Goal: Navigation & Orientation: Find specific page/section

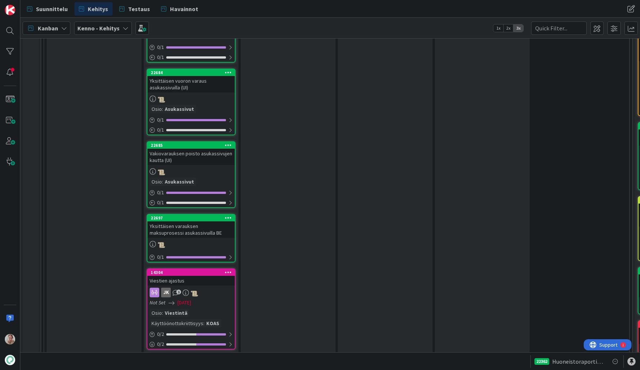
scroll to position [951, 0]
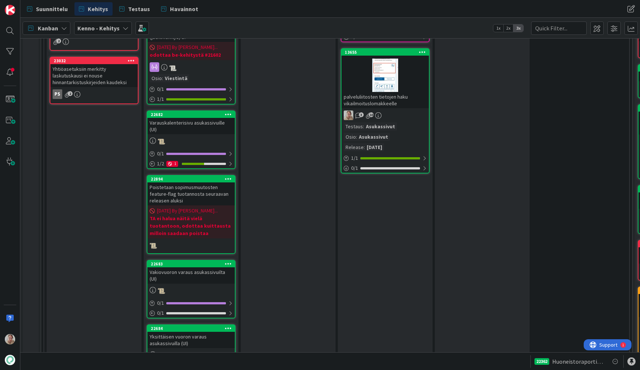
click at [402, 77] on div at bounding box center [385, 75] width 87 height 33
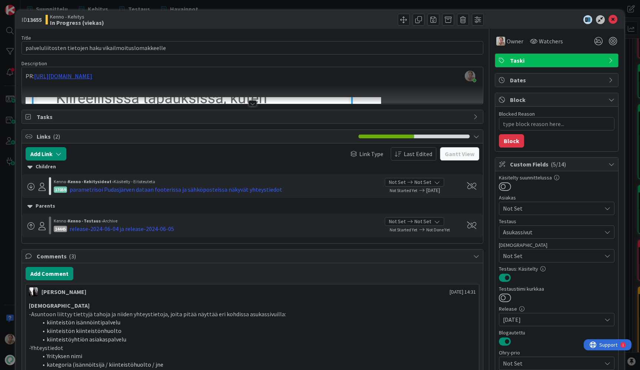
click at [305, 90] on div at bounding box center [252, 94] width 461 height 19
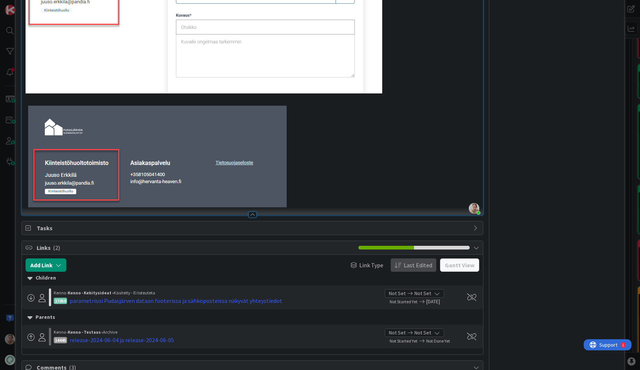
scroll to position [1476, 0]
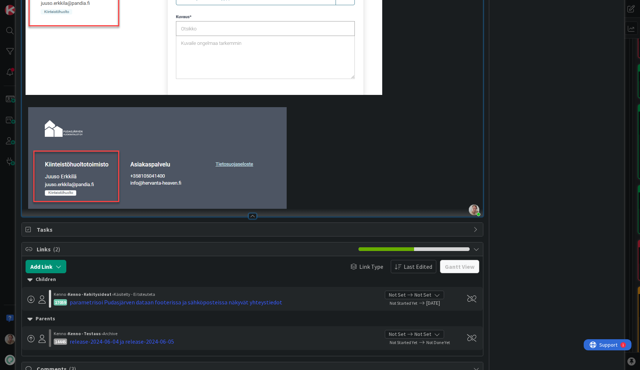
click at [347, 176] on img at bounding box center [204, 49] width 357 height 319
click at [356, 174] on img at bounding box center [204, 49] width 357 height 319
click at [298, 196] on img at bounding box center [204, 49] width 357 height 319
drag, startPoint x: 343, startPoint y: 177, endPoint x: 312, endPoint y: 180, distance: 31.2
click at [343, 177] on img at bounding box center [204, 49] width 357 height 319
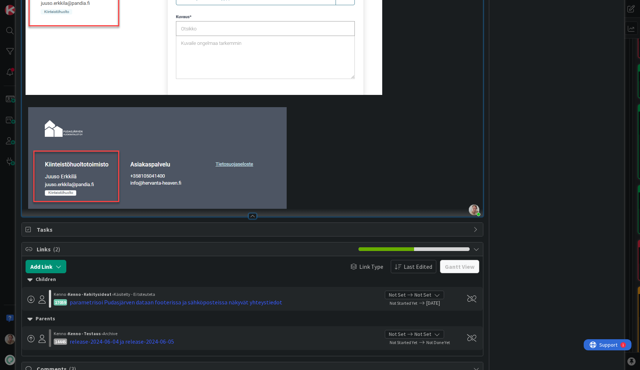
click at [305, 180] on img at bounding box center [204, 49] width 357 height 319
drag, startPoint x: 308, startPoint y: 187, endPoint x: 298, endPoint y: 187, distance: 10.0
click at [298, 187] on img at bounding box center [204, 49] width 357 height 319
drag, startPoint x: 392, startPoint y: 183, endPoint x: 401, endPoint y: 183, distance: 9.3
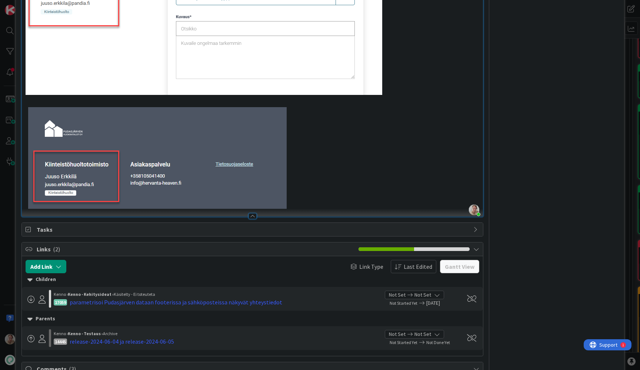
click at [392, 183] on p at bounding box center [253, 49] width 454 height 319
click at [401, 183] on p at bounding box center [253, 49] width 454 height 319
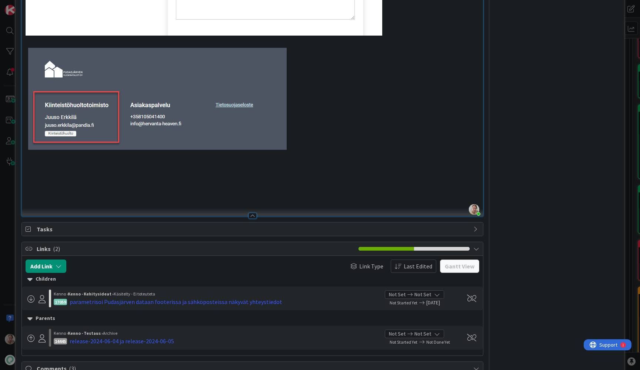
scroll to position [1614, 0]
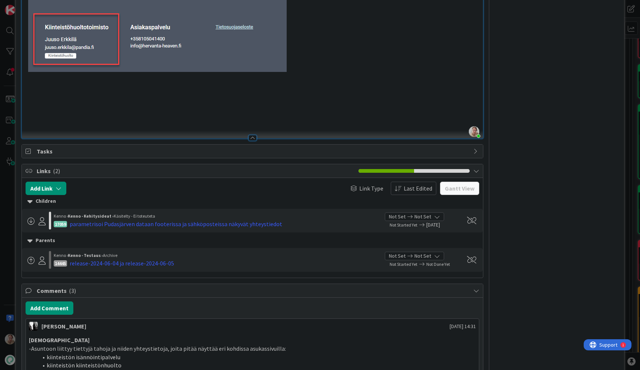
click at [79, 94] on p at bounding box center [253, 93] width 454 height 9
type textarea "x"
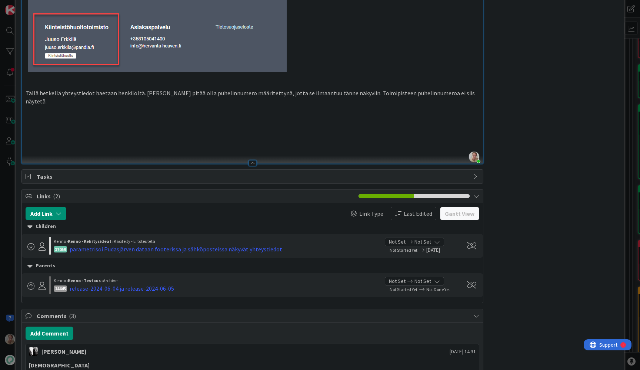
click at [162, 116] on p at bounding box center [253, 118] width 454 height 9
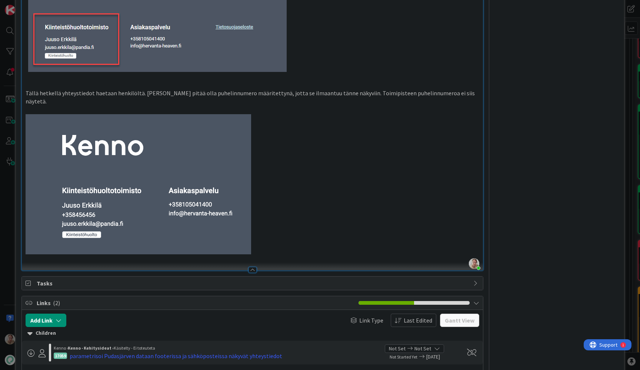
click at [277, 228] on p at bounding box center [253, 184] width 454 height 140
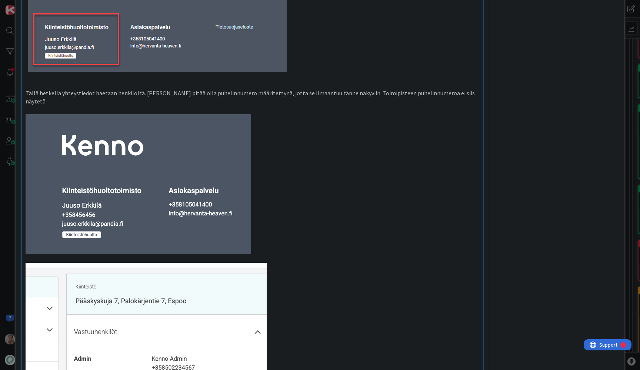
click at [261, 106] on p at bounding box center [253, 110] width 454 height 9
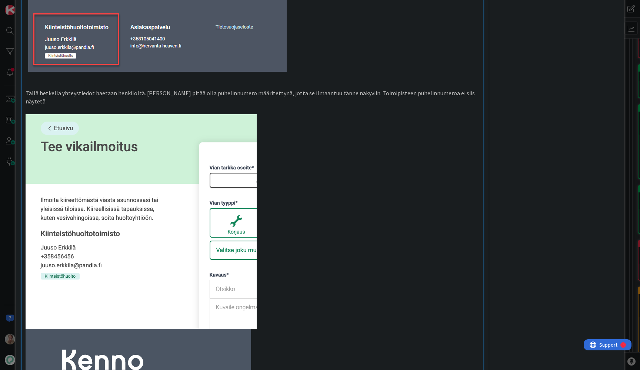
click at [278, 198] on p at bounding box center [253, 291] width 454 height 355
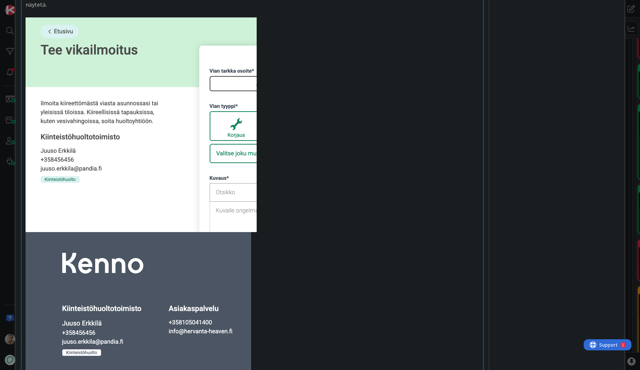
click at [288, 176] on p at bounding box center [253, 124] width 454 height 215
click at [283, 143] on p at bounding box center [253, 124] width 454 height 215
click at [263, 130] on p at bounding box center [253, 124] width 454 height 215
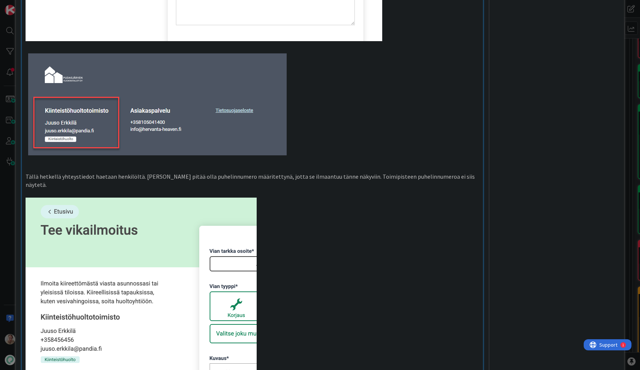
scroll to position [1459, 0]
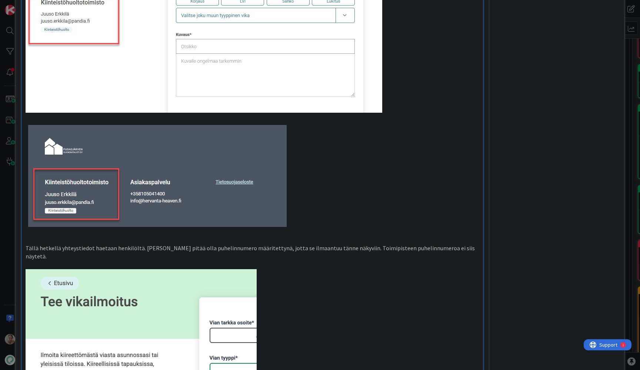
click at [110, 255] on p "Tällä hetkellä yhteystiedot haetaan henkilöltä. [PERSON_NAME] pitää olla puheli…" at bounding box center [253, 252] width 454 height 17
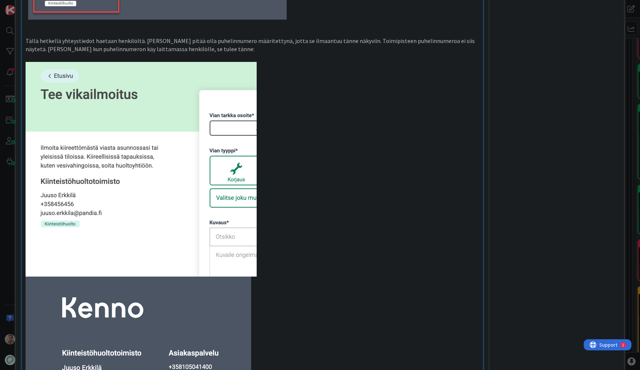
scroll to position [1809, 0]
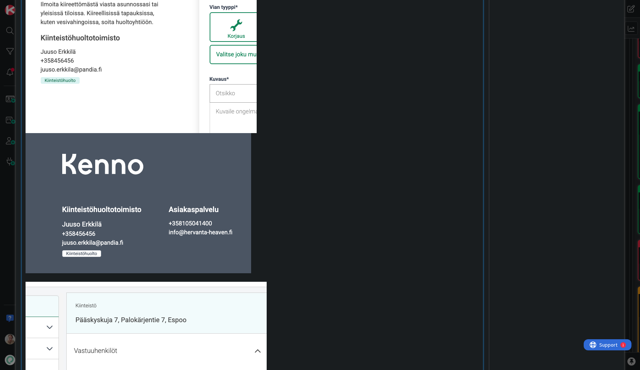
click at [316, 104] on p at bounding box center [253, 25] width 454 height 215
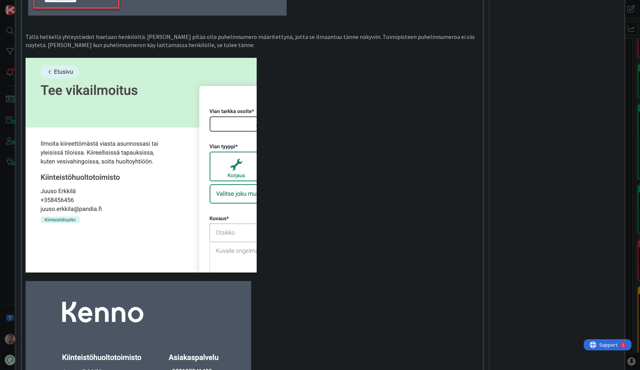
scroll to position [1816, 0]
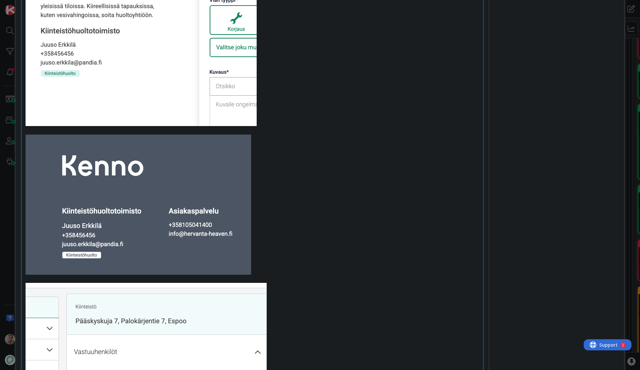
click at [275, 110] on p at bounding box center [253, 18] width 454 height 215
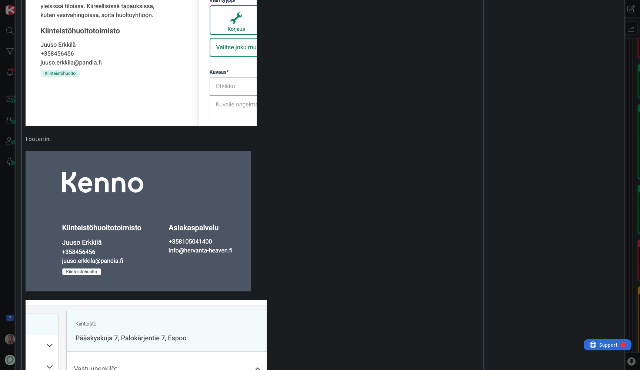
click at [283, 240] on p at bounding box center [253, 221] width 454 height 140
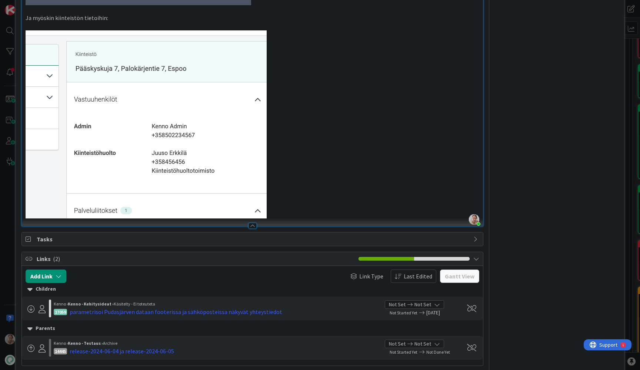
scroll to position [2103, 0]
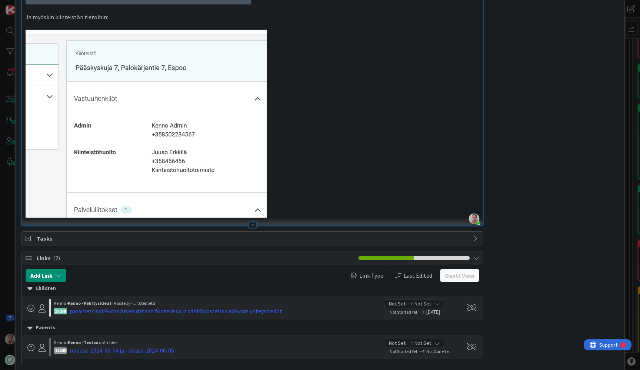
drag, startPoint x: 289, startPoint y: 175, endPoint x: 326, endPoint y: 192, distance: 40.6
click at [290, 176] on p at bounding box center [253, 124] width 454 height 188
drag, startPoint x: 326, startPoint y: 192, endPoint x: 332, endPoint y: 192, distance: 6.3
click at [326, 192] on p at bounding box center [253, 124] width 454 height 188
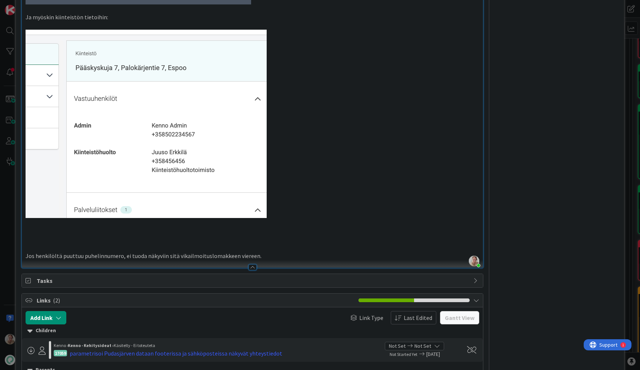
click at [276, 253] on p "Jos henkilöltä puuttuu puhelinnumero, ei tuoda näkyviin sitä vikailmoituslomakk…" at bounding box center [253, 256] width 454 height 9
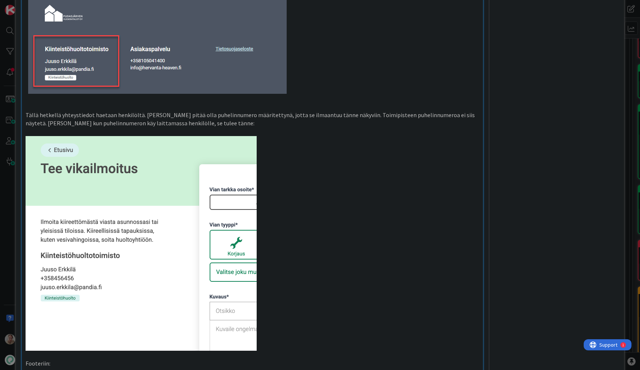
scroll to position [1625, 0]
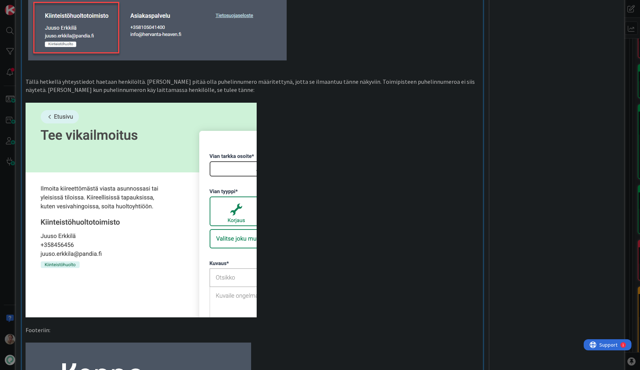
click at [219, 87] on p "Tällä hetkellä yhteystiedot haetaan henkilöltä. [PERSON_NAME] pitää olla puheli…" at bounding box center [253, 85] width 454 height 17
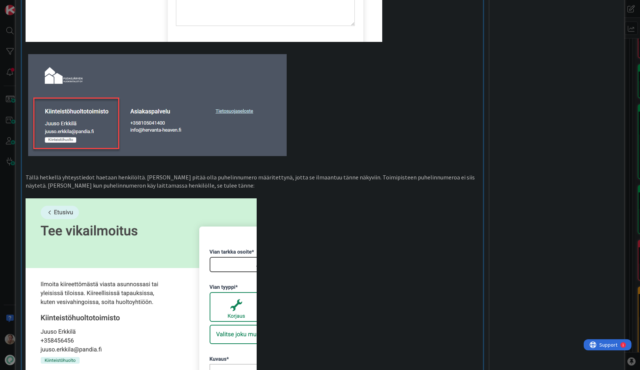
scroll to position [1619, 0]
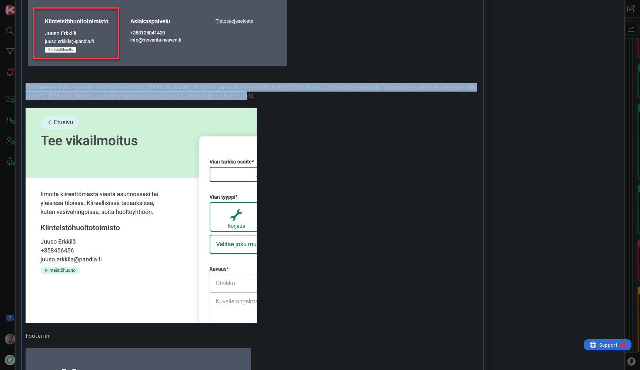
drag, startPoint x: 221, startPoint y: 92, endPoint x: 21, endPoint y: 81, distance: 200.4
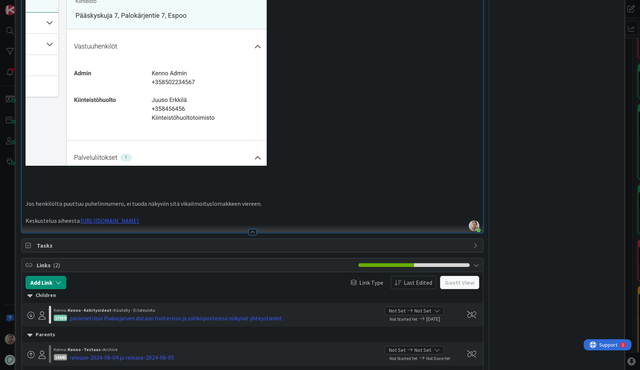
scroll to position [2162, 0]
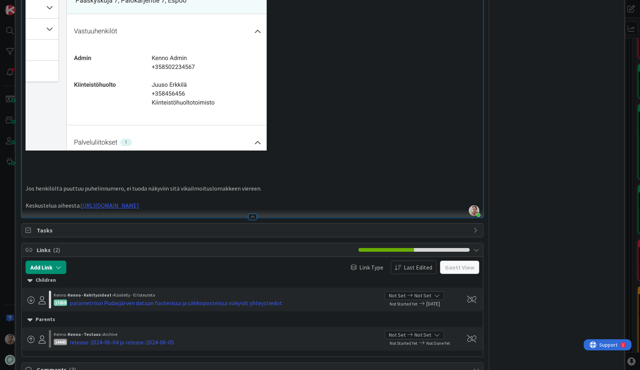
click at [48, 187] on p "Jos henkilöltä puuttuu puhelinnumero, ei tuoda näkyviin sitä vikailmoituslomakk…" at bounding box center [253, 188] width 454 height 9
drag, startPoint x: 48, startPoint y: 187, endPoint x: 68, endPoint y: 187, distance: 20.0
click at [48, 187] on p "Jos henkilöltä puuttuu puhelinnumero, ei tuoda näkyviin sitä vikailmoituslomakk…" at bounding box center [253, 188] width 454 height 9
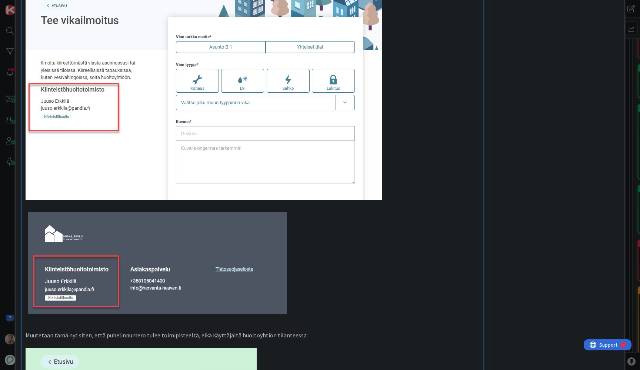
scroll to position [1627, 0]
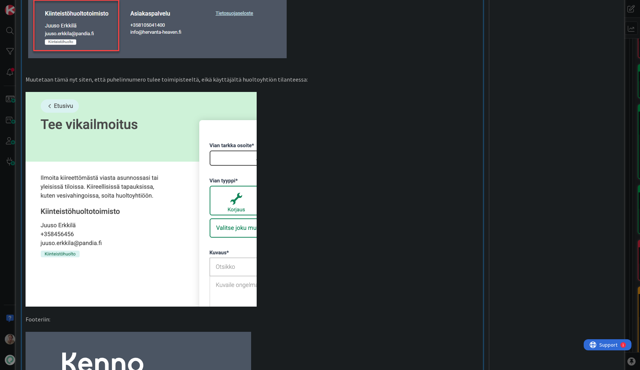
click at [64, 67] on p at bounding box center [253, 71] width 454 height 9
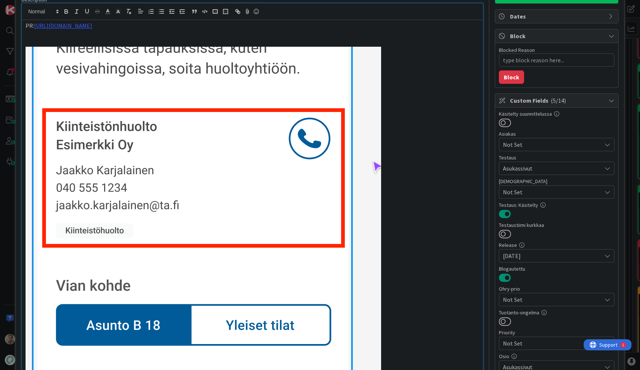
scroll to position [0, 0]
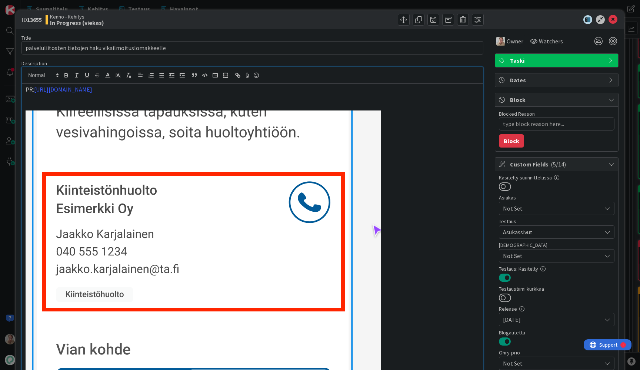
click at [123, 97] on p at bounding box center [253, 98] width 454 height 9
click at [610, 17] on icon at bounding box center [613, 19] width 9 height 9
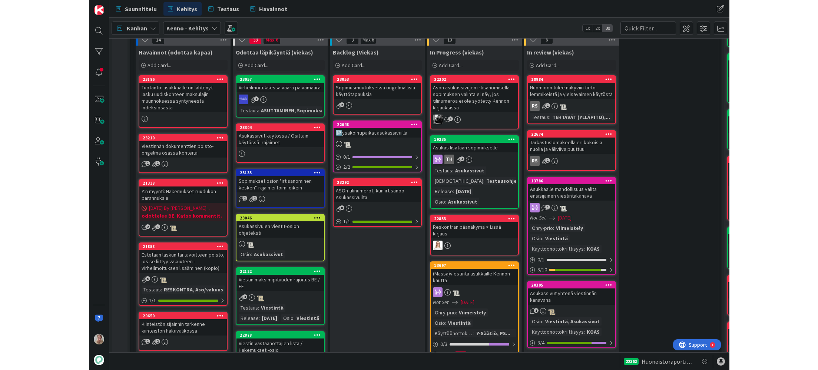
scroll to position [206, 0]
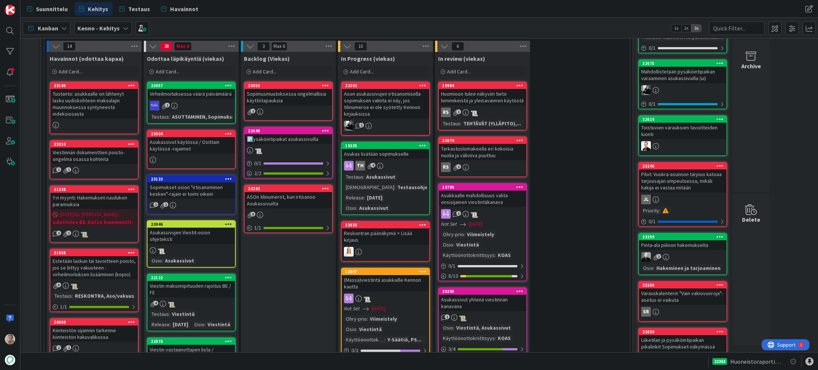
click at [203, 93] on div "Virheilmoituksessa väärä päivämäärä" at bounding box center [190, 94] width 87 height 10
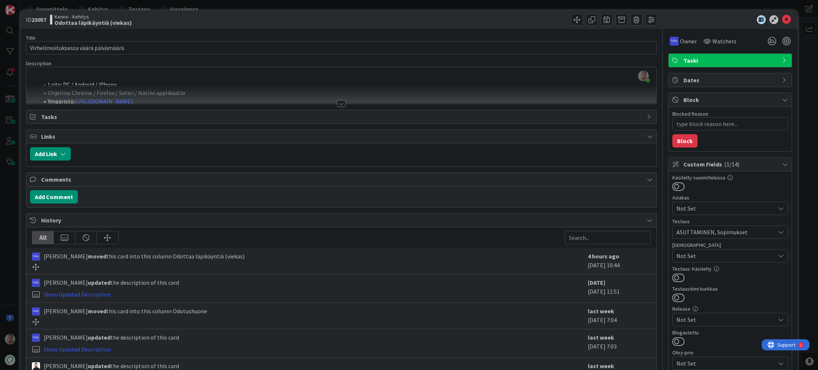
click at [335, 85] on div at bounding box center [341, 94] width 630 height 19
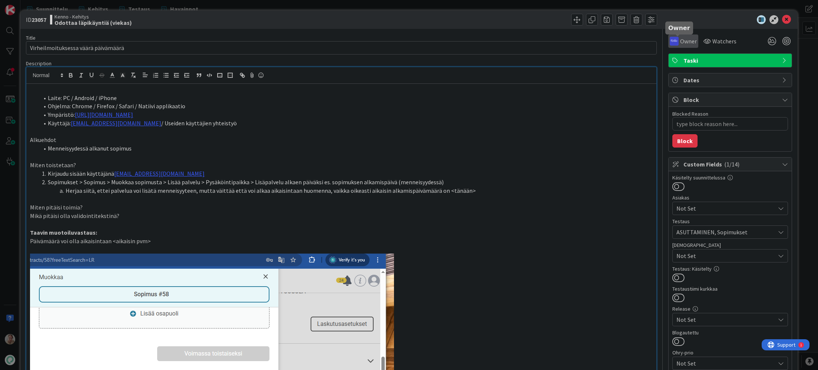
click at [640, 39] on span "Owner" at bounding box center [688, 41] width 17 height 9
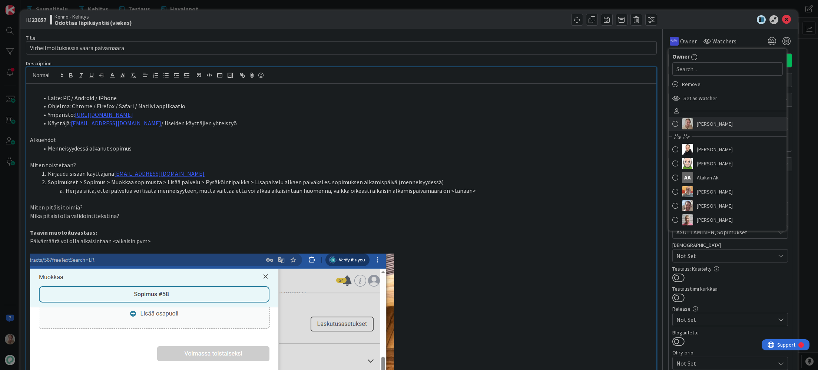
click at [640, 121] on span "[PERSON_NAME]" at bounding box center [715, 123] width 36 height 11
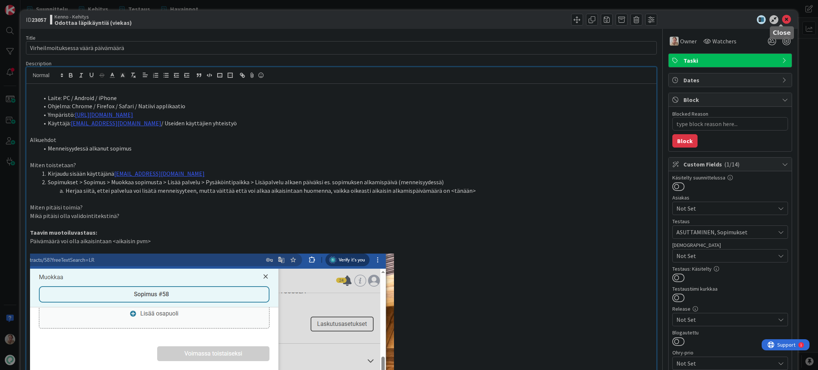
click at [640, 19] on icon at bounding box center [786, 19] width 9 height 9
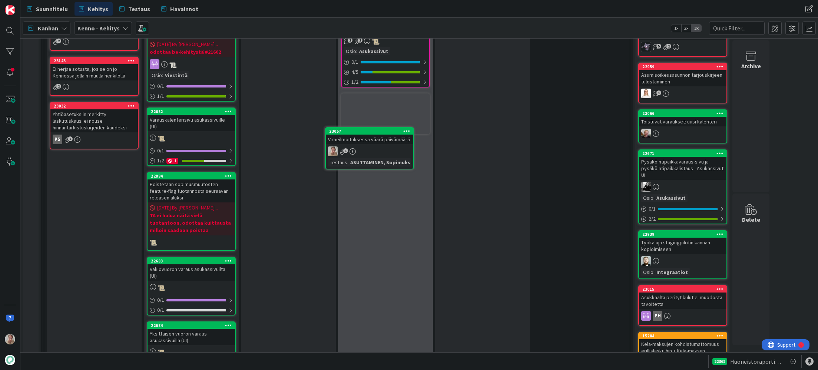
scroll to position [911, 0]
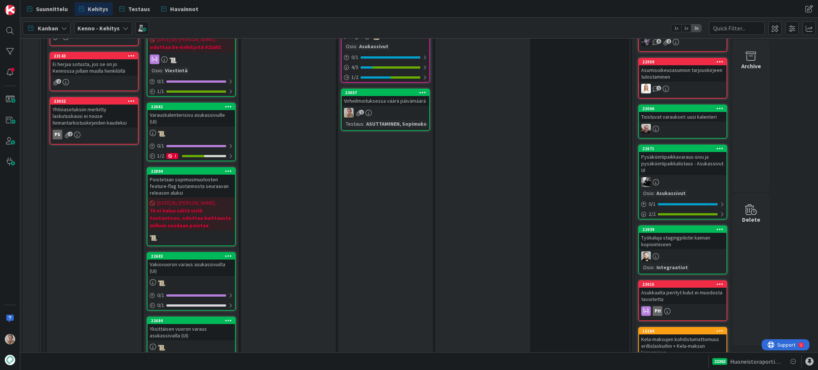
click at [393, 97] on div "Virheilmoituksessa väärä päivämäärä" at bounding box center [385, 101] width 87 height 10
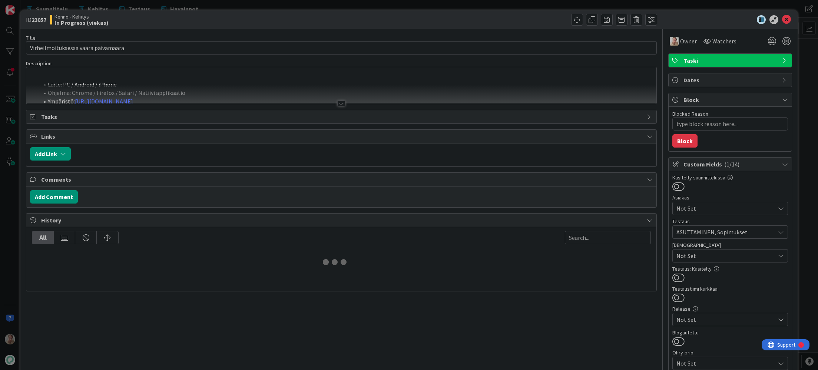
type textarea "x"
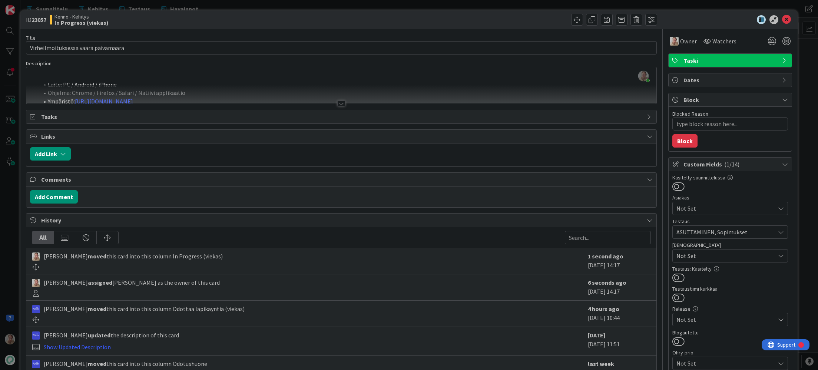
click at [192, 86] on div at bounding box center [341, 94] width 630 height 19
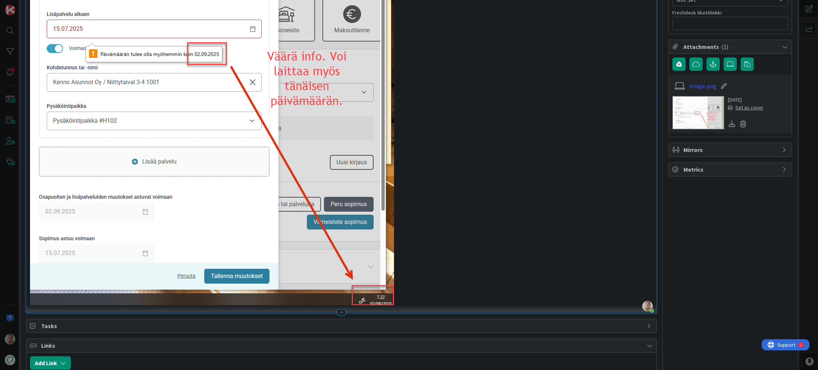
scroll to position [623, 0]
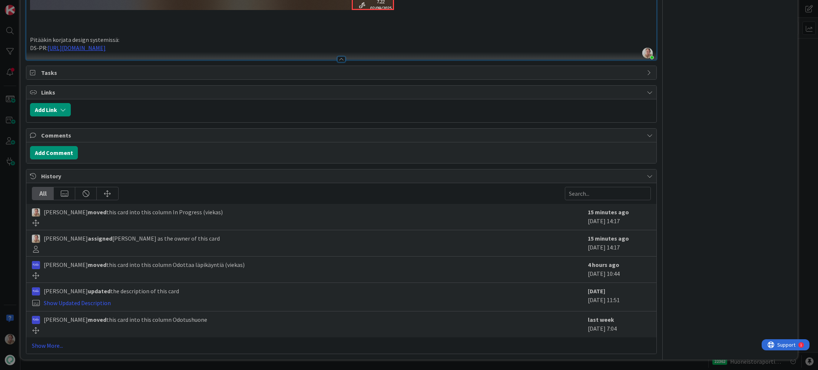
scroll to position [681, 0]
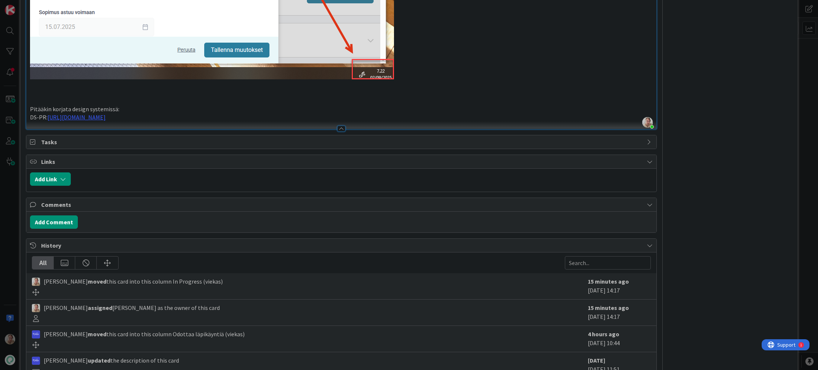
click at [201, 117] on p "DS-PR: [URL][DOMAIN_NAME]" at bounding box center [341, 117] width 622 height 9
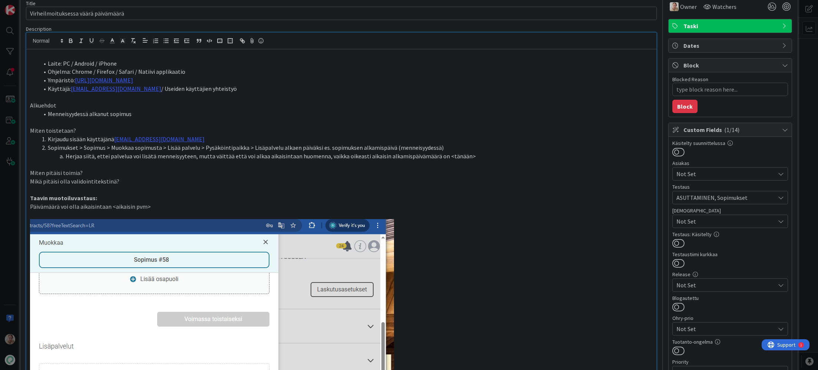
scroll to position [0, 0]
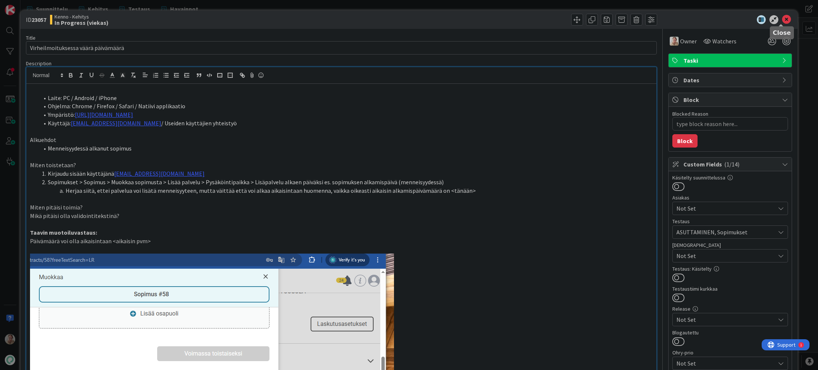
click at [640, 21] on icon at bounding box center [786, 19] width 9 height 9
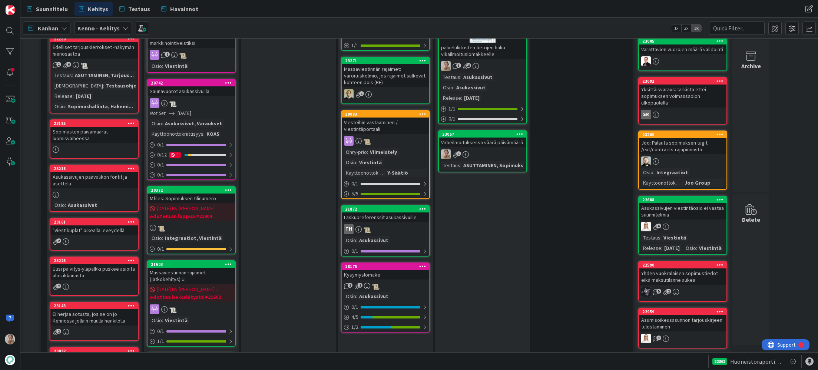
scroll to position [609, 0]
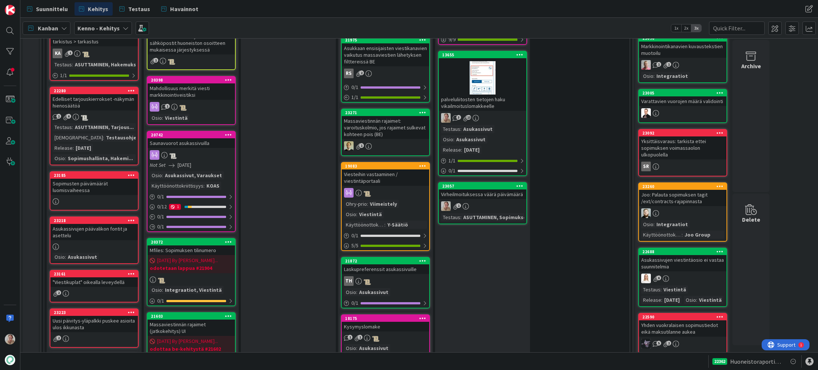
drag, startPoint x: 389, startPoint y: 250, endPoint x: 150, endPoint y: 3, distance: 343.3
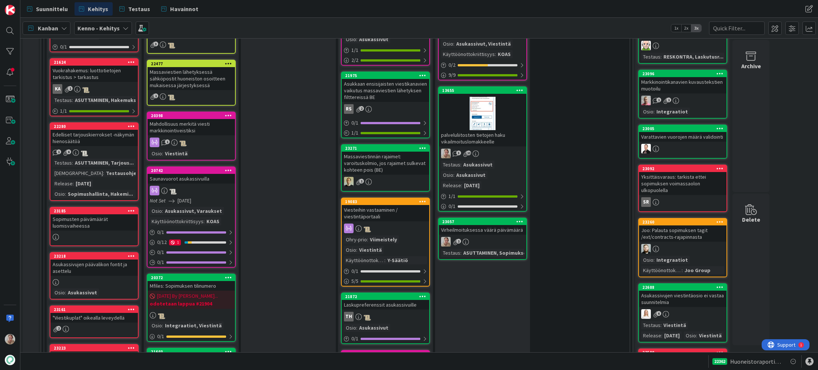
scroll to position [544, 0]
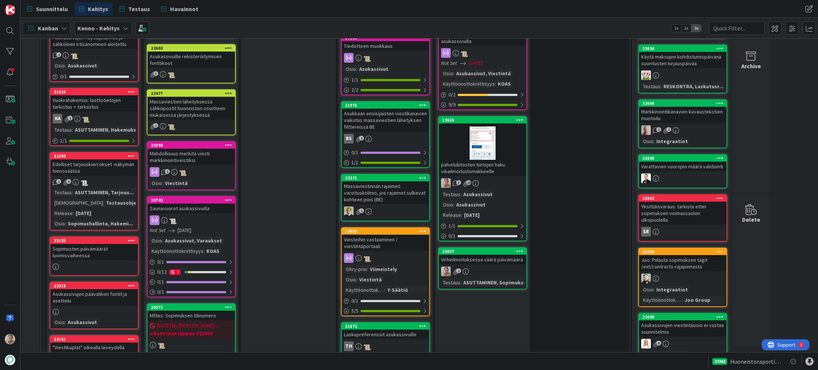
click at [479, 122] on div "13655" at bounding box center [484, 119] width 84 height 5
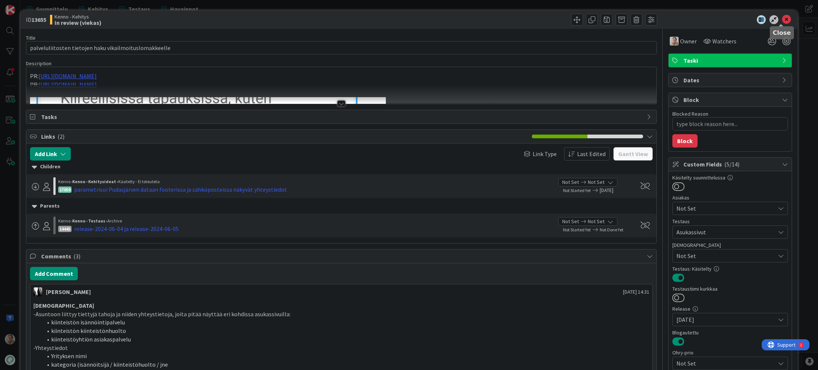
click at [640, 19] on icon at bounding box center [786, 19] width 9 height 9
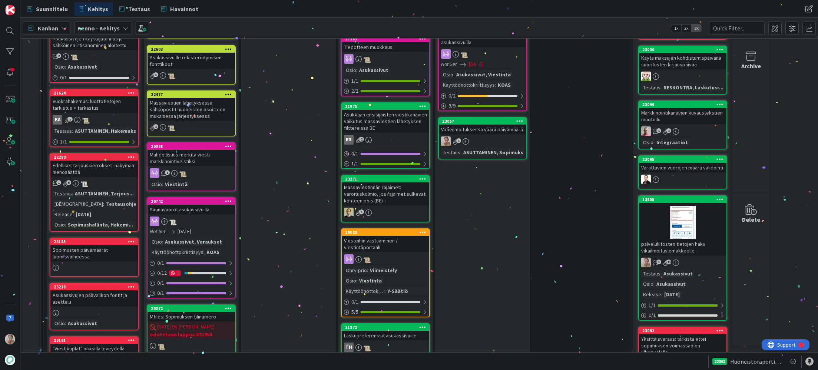
click at [640, 199] on icon at bounding box center [719, 198] width 7 height 5
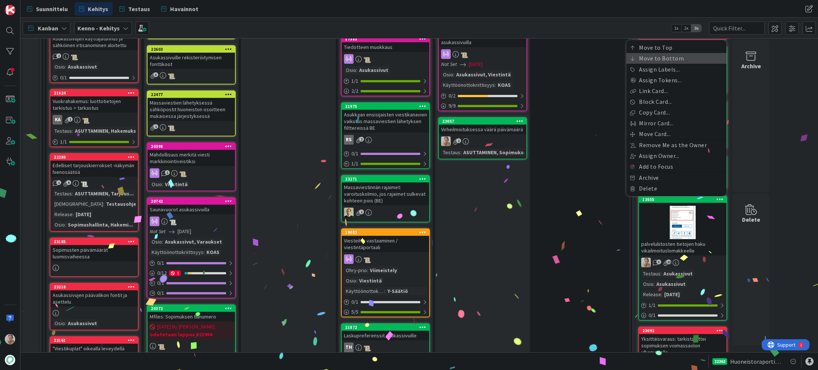
drag, startPoint x: 672, startPoint y: 60, endPoint x: 658, endPoint y: 59, distance: 14.1
click at [640, 60] on link "Move to Bottom" at bounding box center [676, 58] width 100 height 11
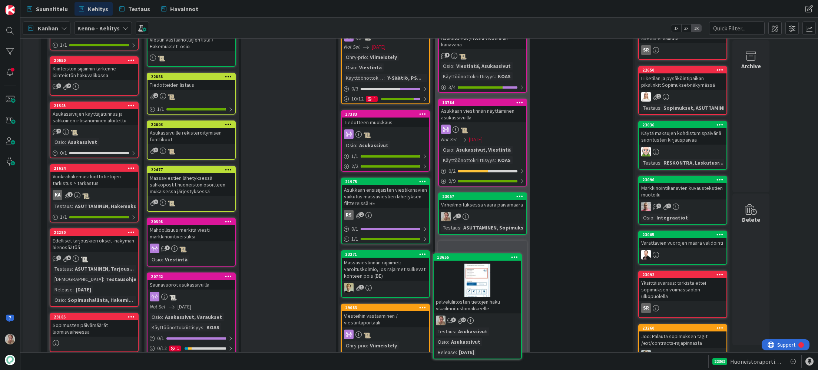
scroll to position [472, 0]
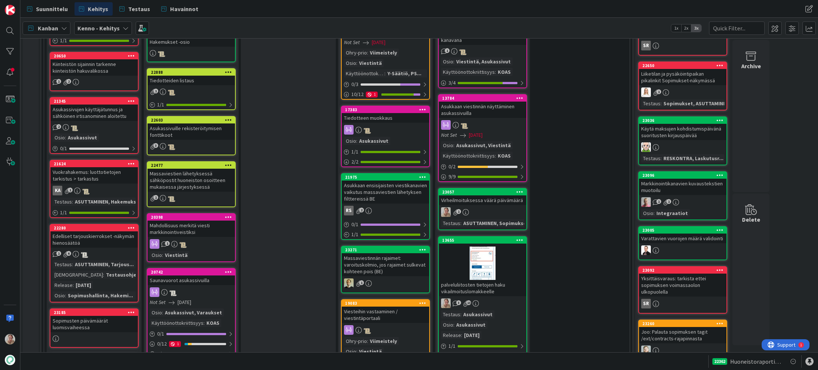
drag, startPoint x: 661, startPoint y: 206, endPoint x: 184, endPoint y: 0, distance: 520.1
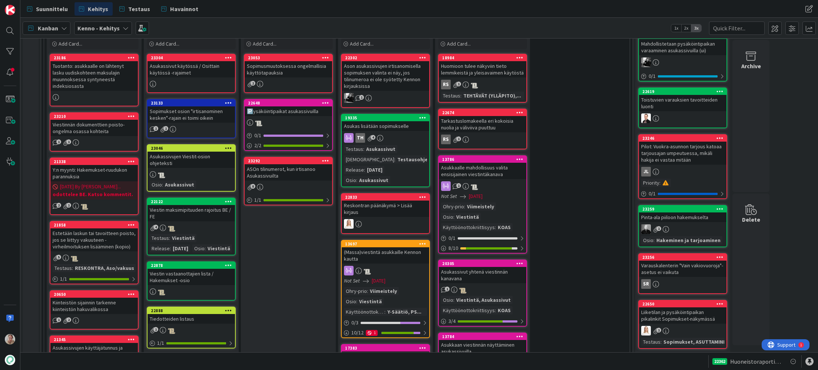
scroll to position [225, 0]
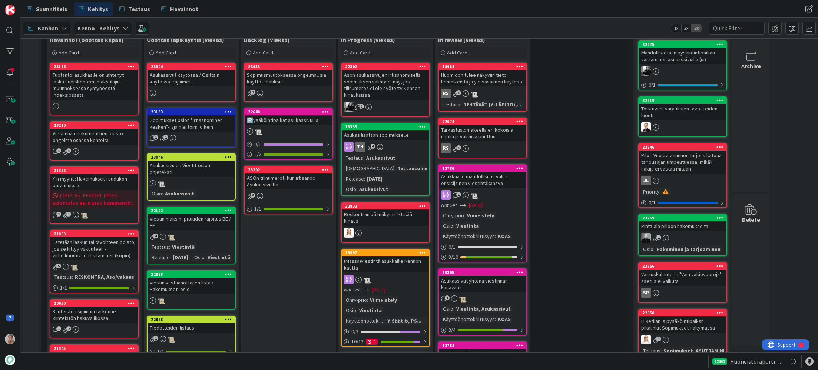
click at [177, 72] on div "Asukassivut käytössä / Osittain käytössä -rajaimet" at bounding box center [190, 78] width 87 height 16
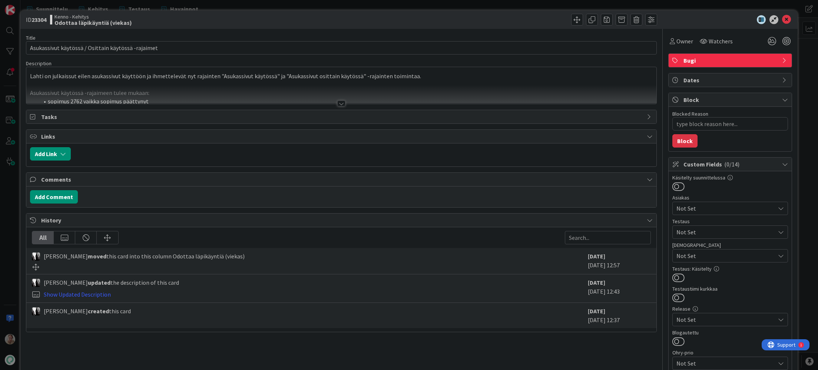
click at [213, 84] on div "Lahti on julkaissut eilen asukassivut käyttöön ja ihmettelevät nyt rajainten "A…" at bounding box center [341, 86] width 630 height 33
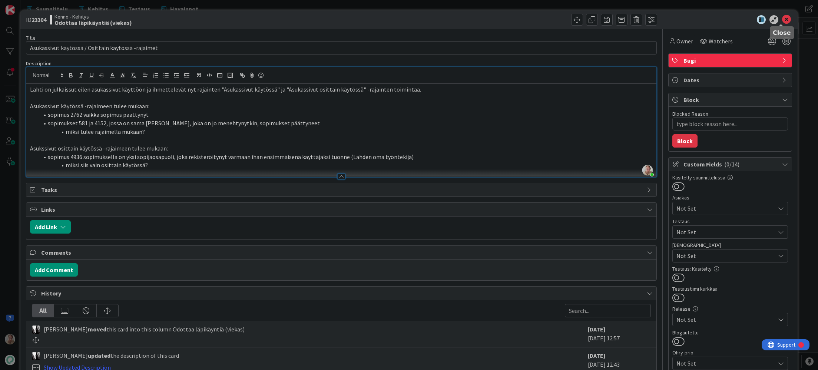
click at [640, 20] on icon at bounding box center [786, 19] width 9 height 9
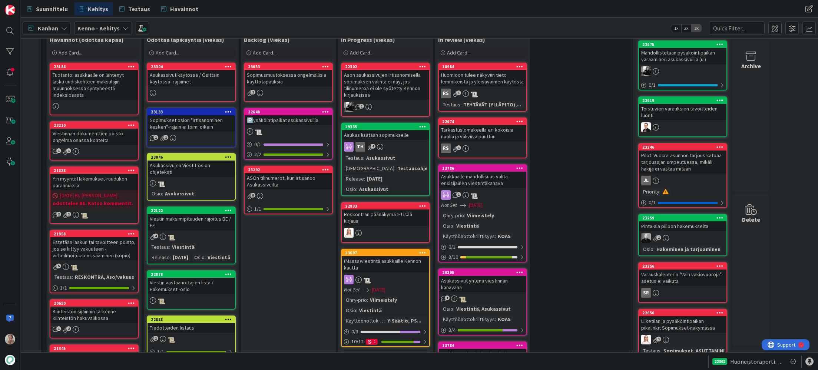
click at [195, 119] on div "Sopimukset osion "irtisanominen kesken"-rajain ei toimi oikein" at bounding box center [190, 123] width 87 height 16
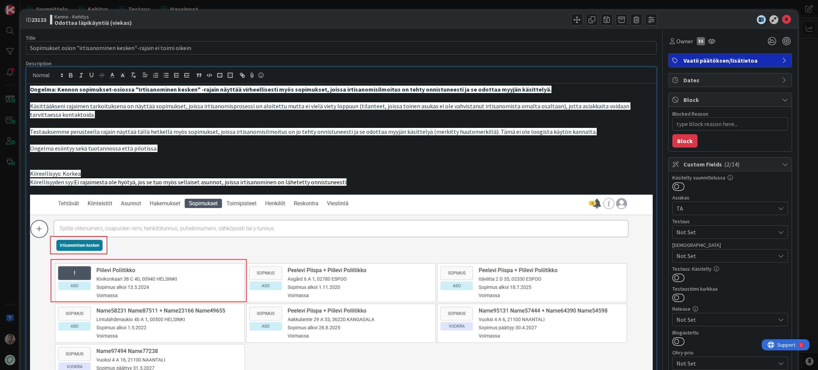
click at [197, 84] on div "Ongelma: Kennon sopimukset-osiossa "Irtisanominen kesken" -rajain näyttää virhe…" at bounding box center [341, 249] width 630 height 331
click at [640, 21] on icon at bounding box center [786, 19] width 9 height 9
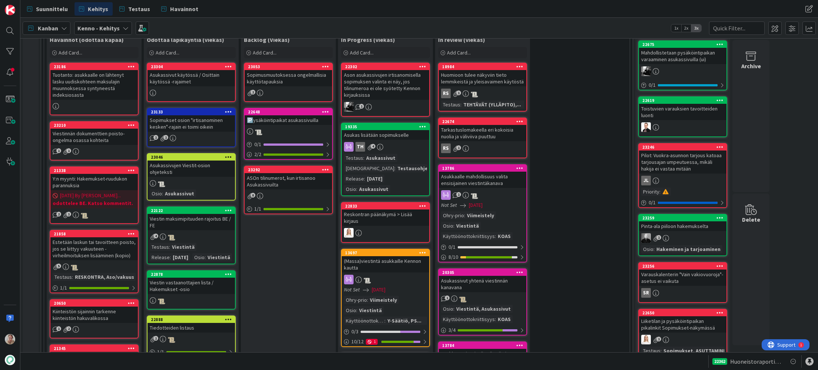
click at [203, 167] on div "Asukassivujen Viestit-osion ohjeteksti" at bounding box center [190, 168] width 87 height 16
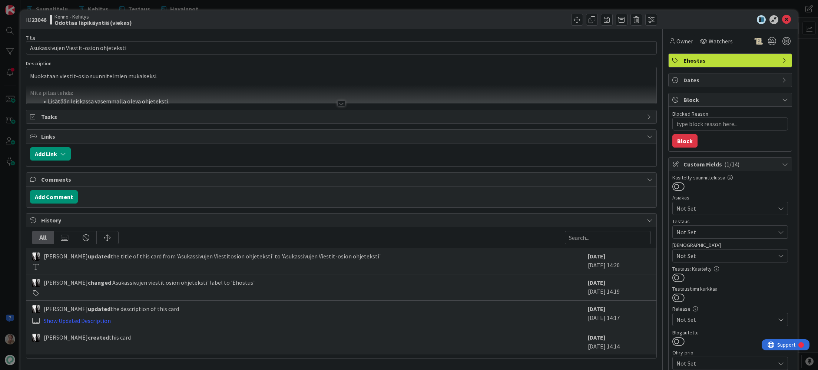
click at [169, 82] on div "Muokataan viestit-osio suunnitelmien mukaiseksi. Mitä pitää tehdä: Lisätään lei…" at bounding box center [341, 85] width 630 height 37
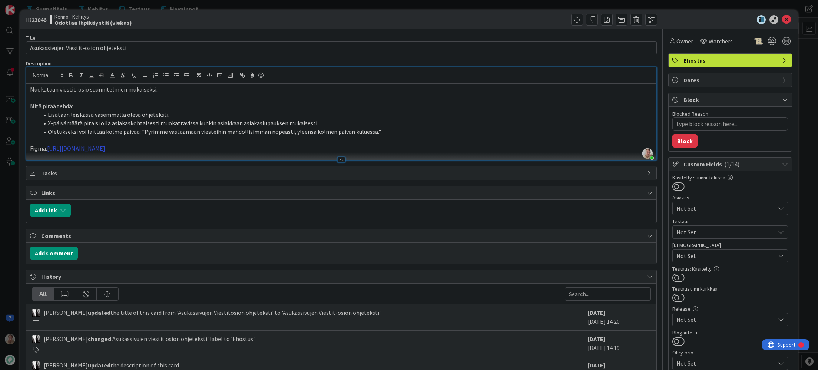
click at [105, 151] on link "[URL][DOMAIN_NAME]" at bounding box center [76, 147] width 58 height 7
click at [308, 170] on link "[URL][DOMAIN_NAME]" at bounding box center [315, 171] width 51 height 10
click at [346, 105] on p "Mitä pitää tehdä:" at bounding box center [341, 106] width 622 height 9
click at [144, 131] on li "Oletukseksi voi laittaa kolme päivää: "Pyrimme vastaamaan viesteihin mahdollisi…" at bounding box center [346, 131] width 614 height 9
drag, startPoint x: 369, startPoint y: 131, endPoint x: 423, endPoint y: 125, distance: 54.4
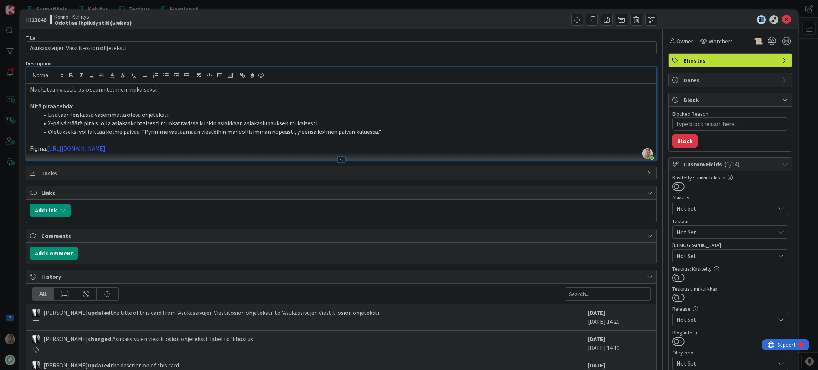
click at [369, 130] on li "Oletukseksi voi laittaa kolme päivää: "Pyrimme vastaamaan viesteihin mahdollisi…" at bounding box center [346, 131] width 614 height 9
click at [353, 141] on p at bounding box center [341, 140] width 622 height 9
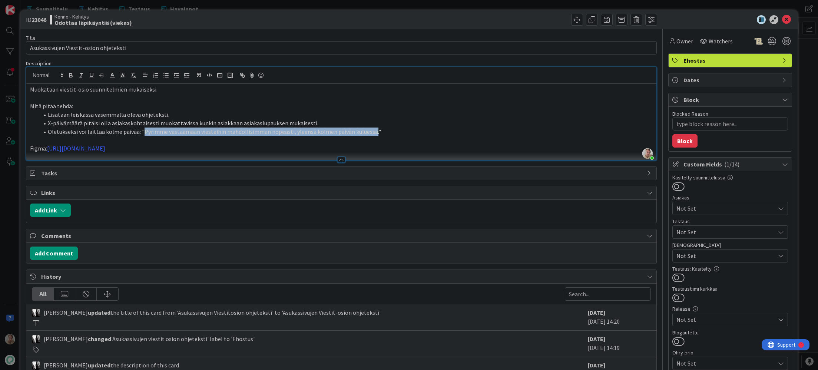
drag, startPoint x: 369, startPoint y: 131, endPoint x: 140, endPoint y: 132, distance: 229.0
click at [140, 132] on li "Oletukseksi voi laittaa kolme päivää: "Pyrimme vastaamaan viesteihin mahdollisi…" at bounding box center [346, 131] width 614 height 9
copy li "Pyrimme vastaamaan viesteihin mahdollisimman nopeasti, yleensä kolmen päivän ku…"
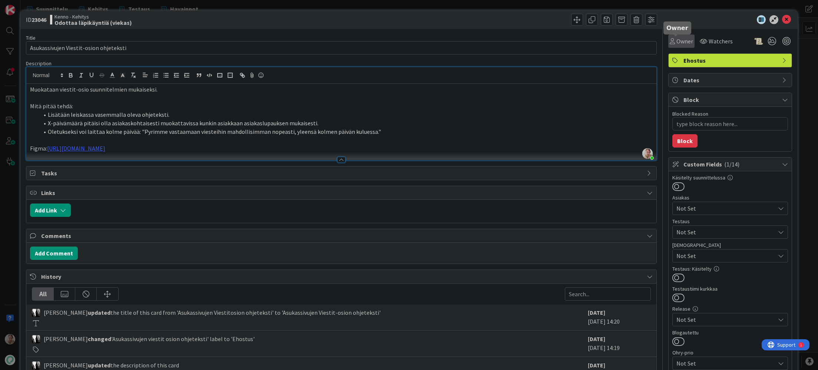
click at [640, 44] on span "Owner" at bounding box center [684, 41] width 17 height 9
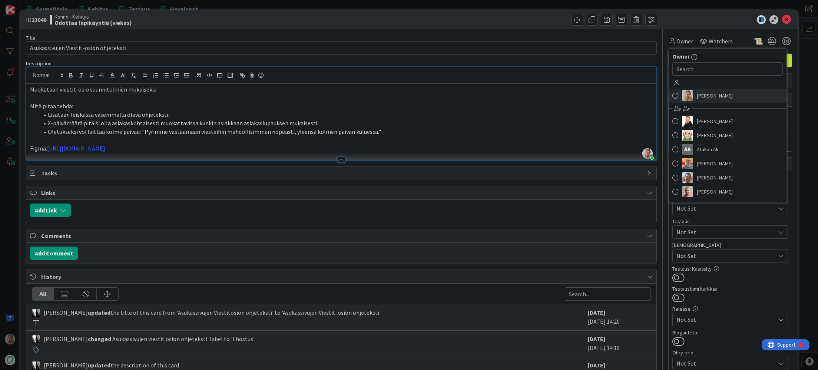
click at [640, 97] on link "[PERSON_NAME]" at bounding box center [727, 96] width 118 height 14
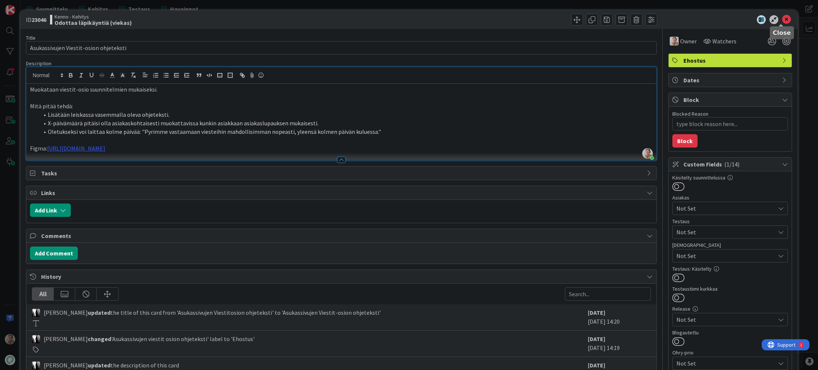
click at [640, 19] on icon at bounding box center [786, 19] width 9 height 9
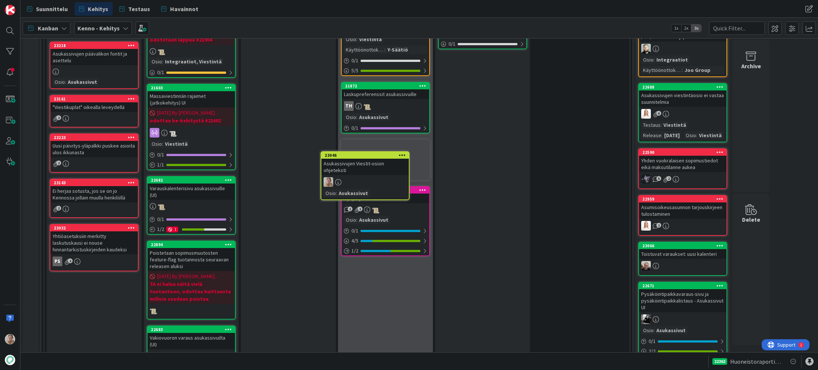
scroll to position [788, 0]
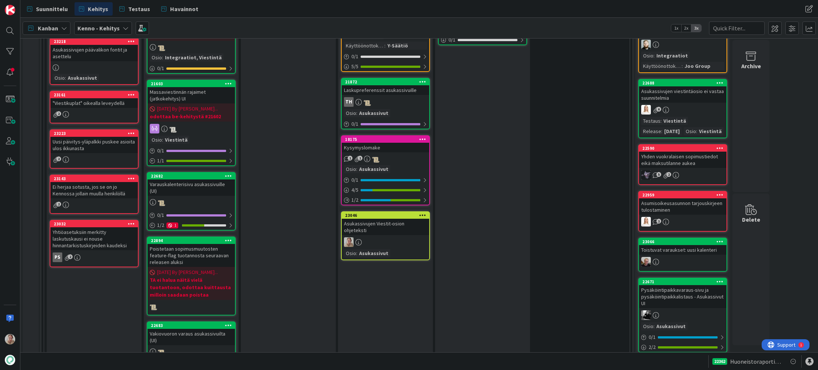
click at [382, 219] on div "Asukassivujen Viestit-osion ohjeteksti" at bounding box center [385, 227] width 87 height 16
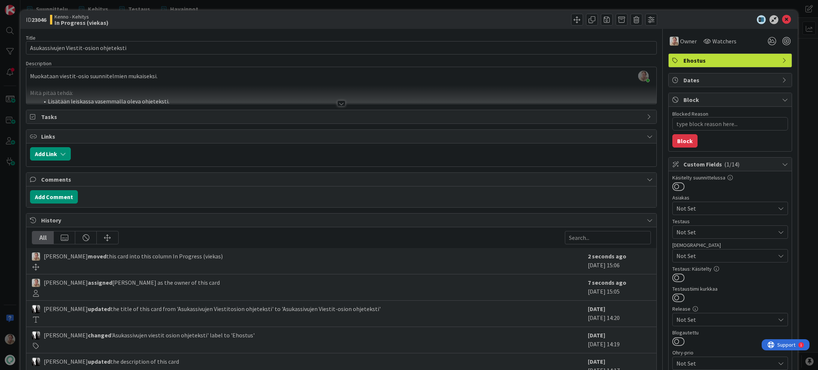
click at [127, 93] on div at bounding box center [341, 94] width 630 height 19
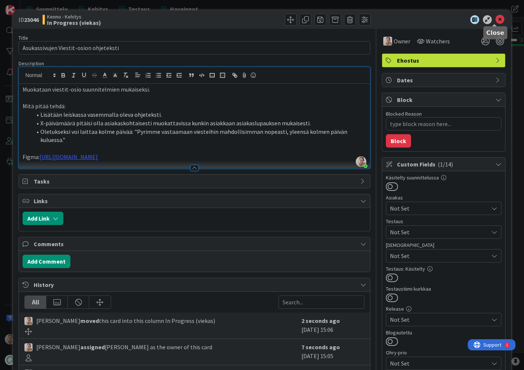
click at [496, 19] on icon at bounding box center [500, 19] width 9 height 9
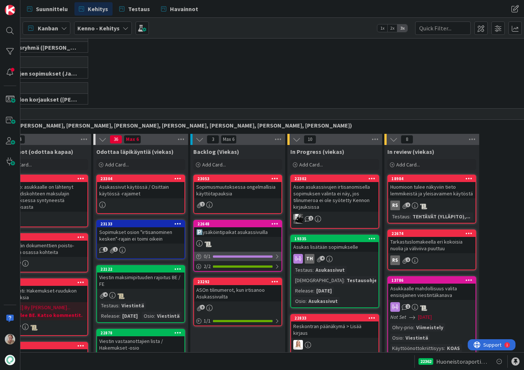
scroll to position [194, 50]
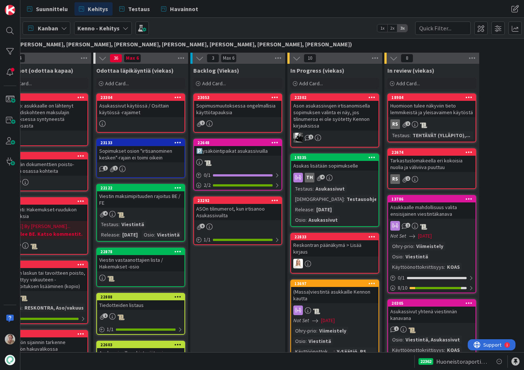
click at [142, 197] on div "Viestin maksimipituuden rajoitus BE / FE" at bounding box center [140, 199] width 87 height 16
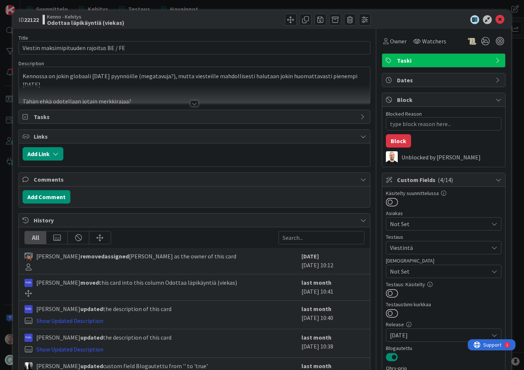
click at [141, 85] on div at bounding box center [194, 94] width 351 height 19
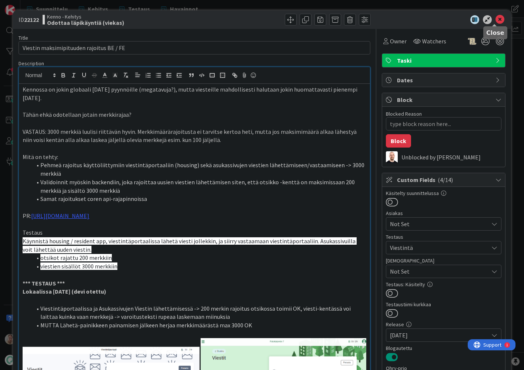
click at [496, 18] on icon at bounding box center [500, 19] width 9 height 9
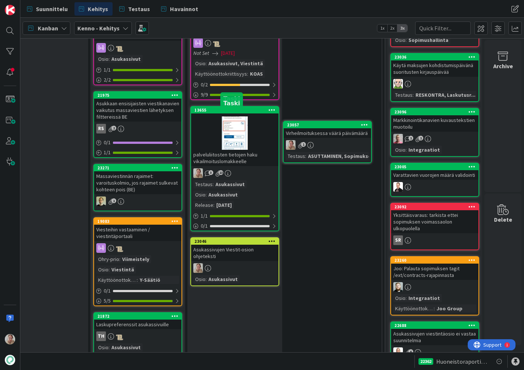
scroll to position [547, 253]
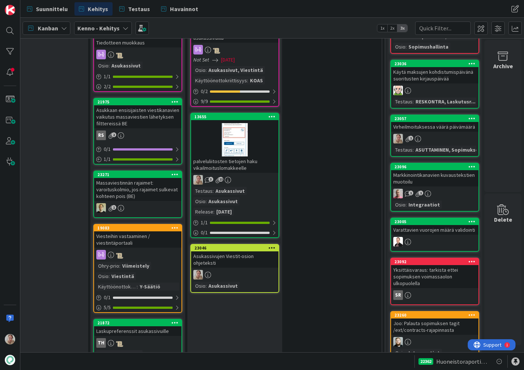
click at [469, 119] on icon at bounding box center [472, 118] width 7 height 5
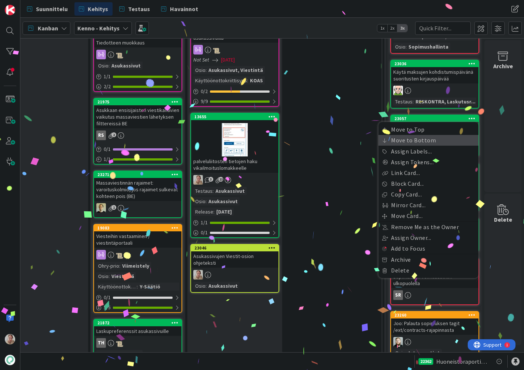
click at [437, 140] on link "Move to Bottom" at bounding box center [429, 140] width 100 height 11
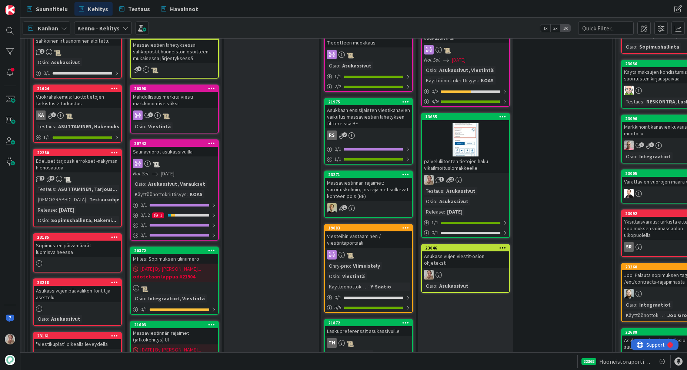
scroll to position [207, 17]
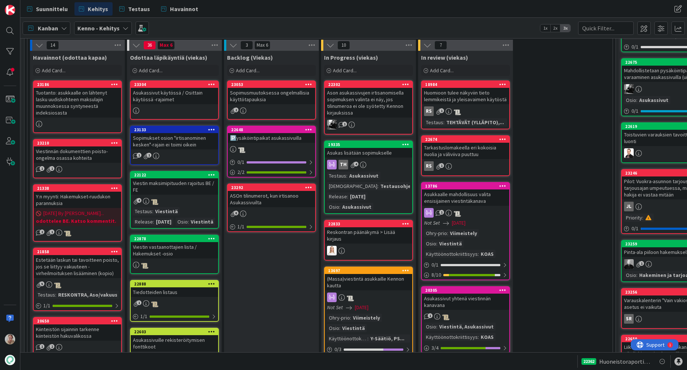
click at [273, 99] on div "Sopimusmuutoksessa ongelmallisia käyttötapauksia" at bounding box center [271, 96] width 87 height 16
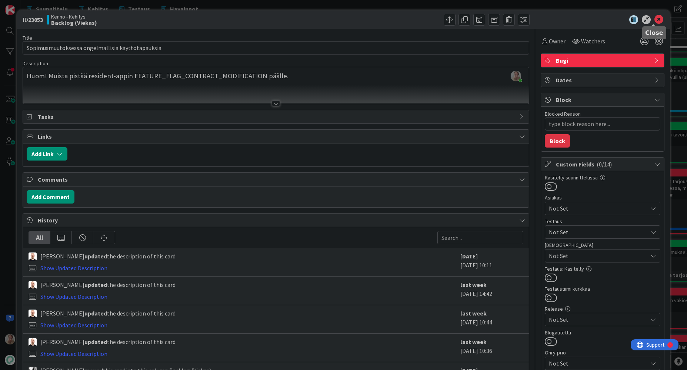
click at [640, 20] on icon at bounding box center [659, 19] width 9 height 9
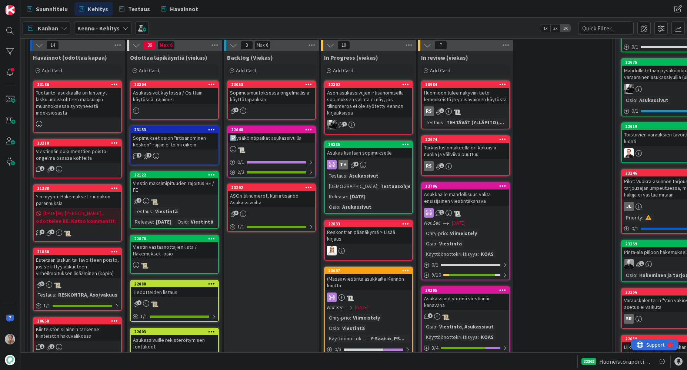
click at [258, 137] on div "🅿️ysäköintipaikat asukassivuilla" at bounding box center [271, 138] width 87 height 10
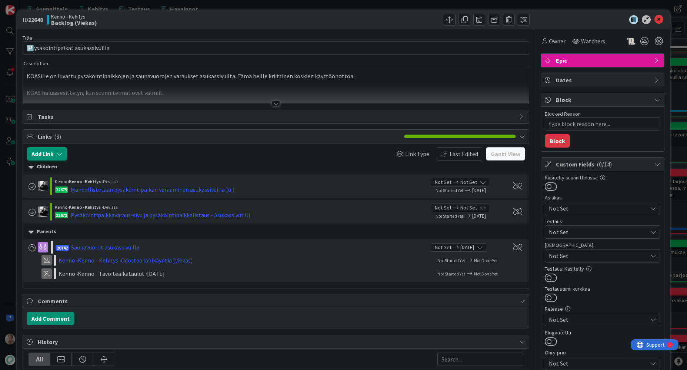
click at [218, 92] on div at bounding box center [276, 94] width 506 height 19
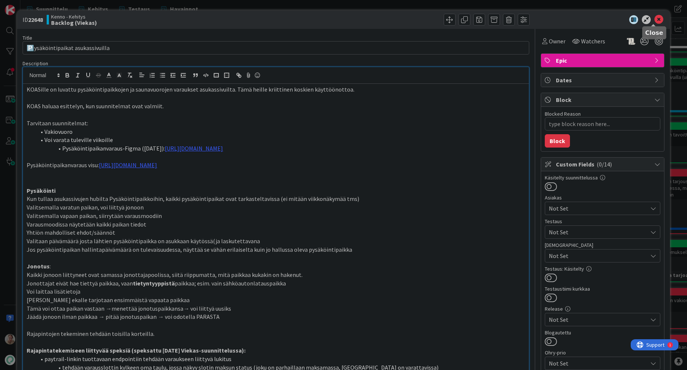
click at [640, 21] on icon at bounding box center [659, 19] width 9 height 9
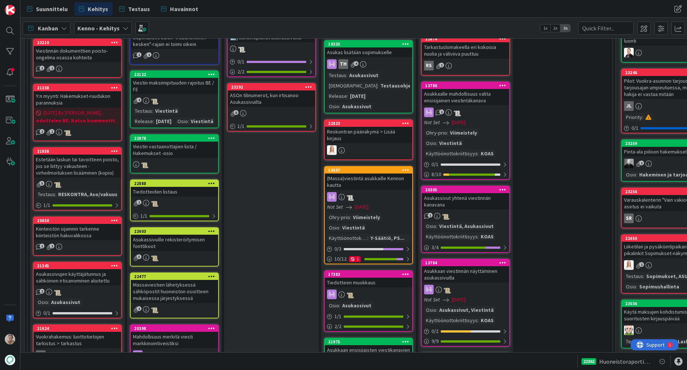
scroll to position [349, 17]
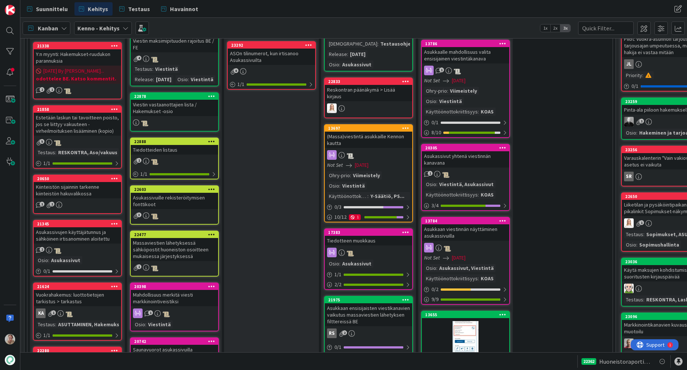
click at [161, 116] on div "Viestin vastaanottajien lista / Hakemukset -osio" at bounding box center [174, 108] width 87 height 16
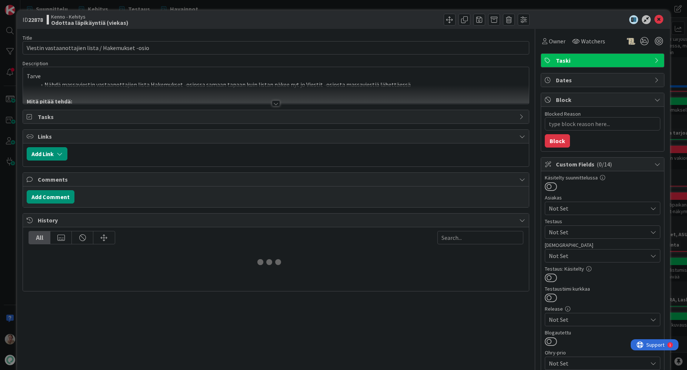
type textarea "x"
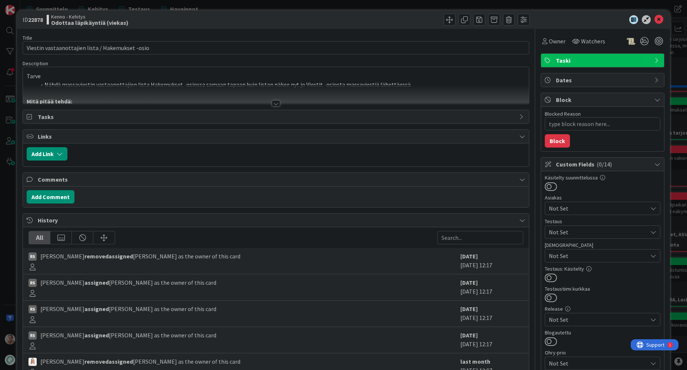
click at [184, 85] on div at bounding box center [276, 94] width 506 height 19
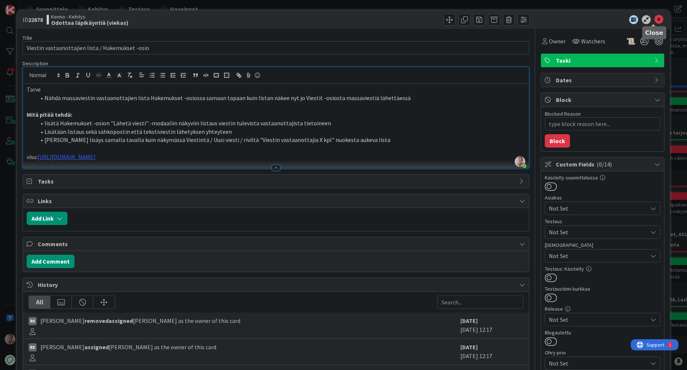
click at [640, 20] on icon at bounding box center [659, 19] width 9 height 9
